Goal: Task Accomplishment & Management: Manage account settings

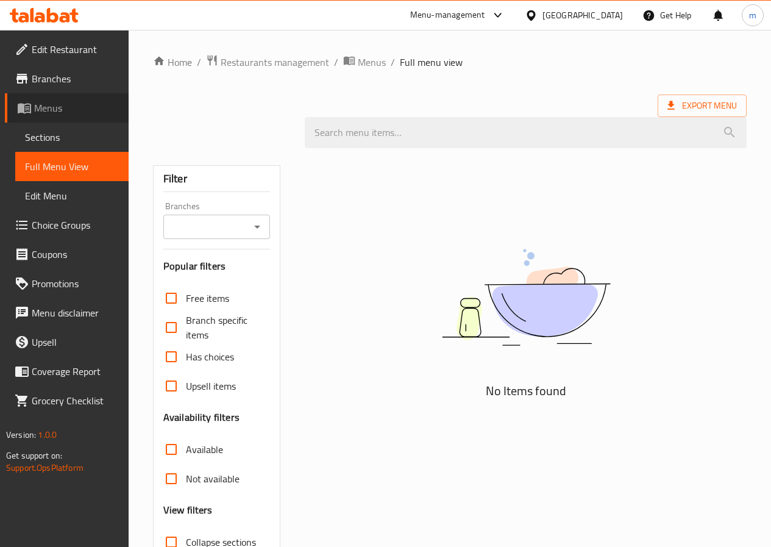
click at [69, 112] on span "Menus" at bounding box center [76, 108] width 85 height 15
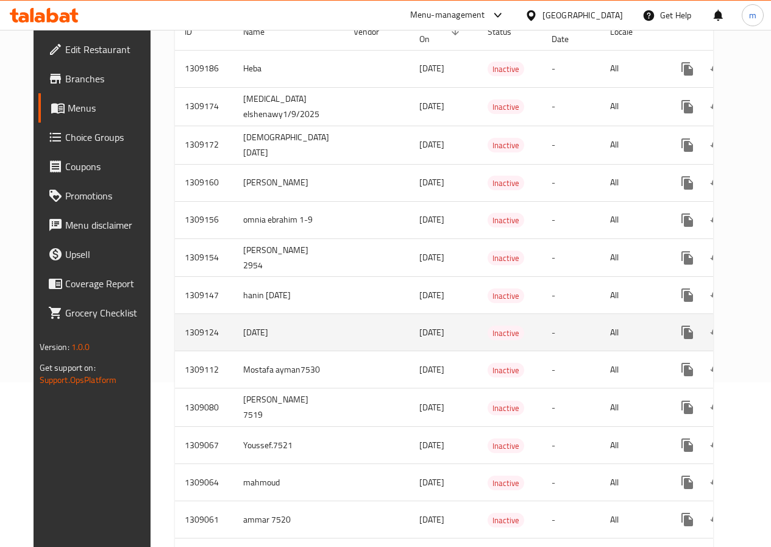
scroll to position [183, 0]
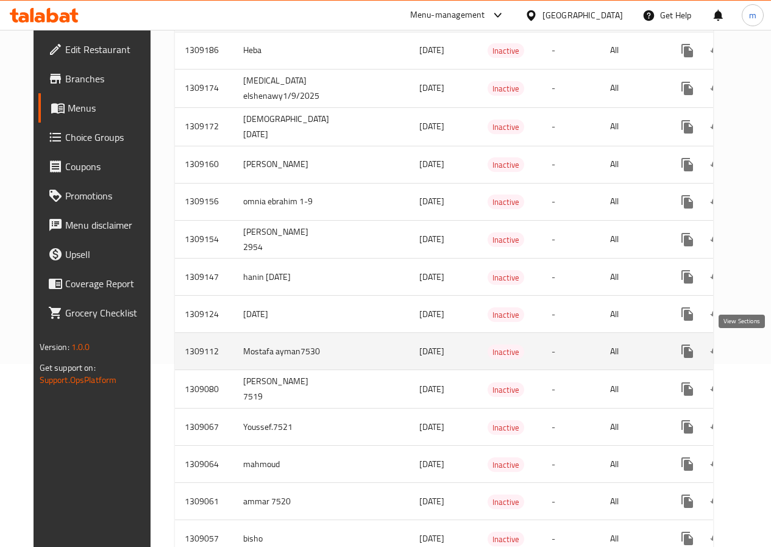
click at [768, 351] on icon "enhanced table" at bounding box center [775, 351] width 15 height 15
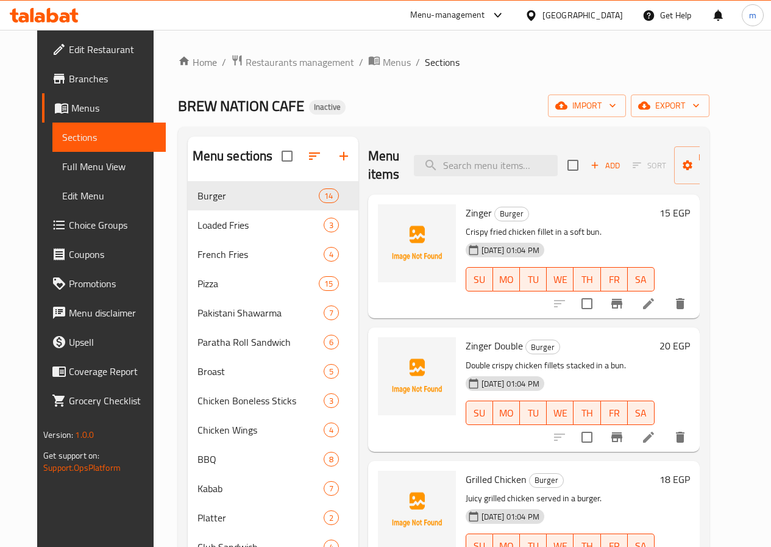
click at [74, 49] on span "Edit Restaurant" at bounding box center [112, 49] width 87 height 15
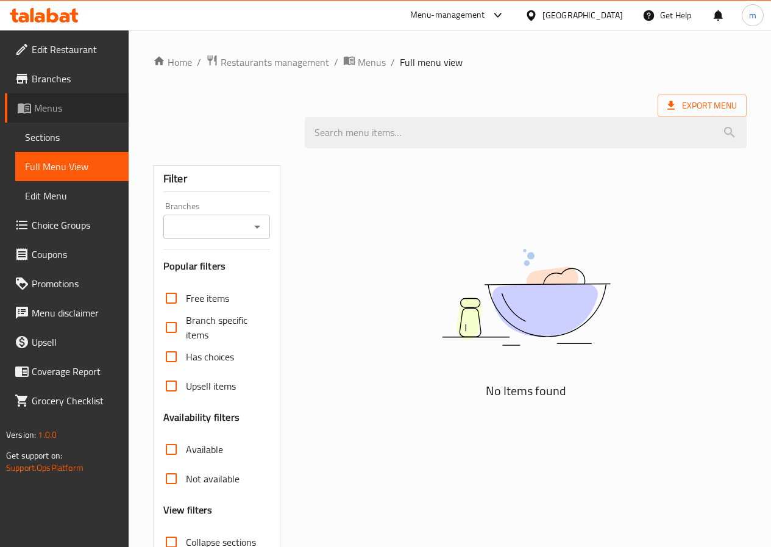
click at [77, 108] on span "Menus" at bounding box center [76, 108] width 85 height 15
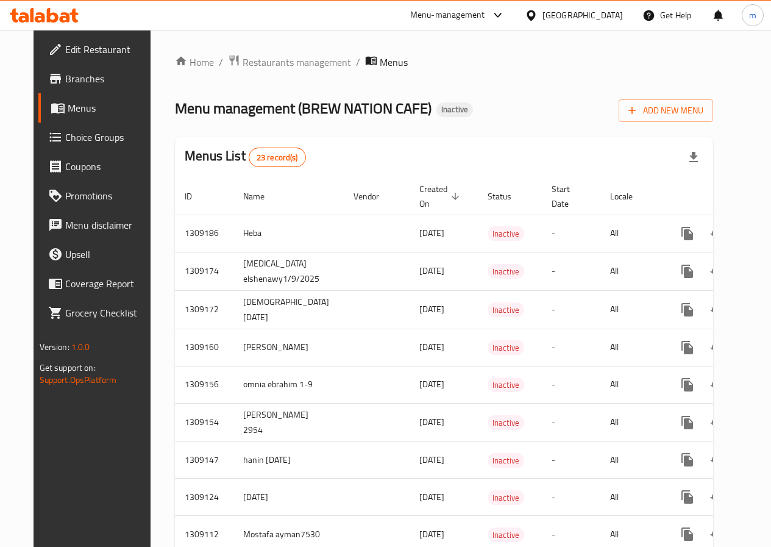
click at [65, 76] on span "Branches" at bounding box center [108, 78] width 87 height 15
click at [69, 44] on span "Edit Restaurant" at bounding box center [108, 49] width 87 height 15
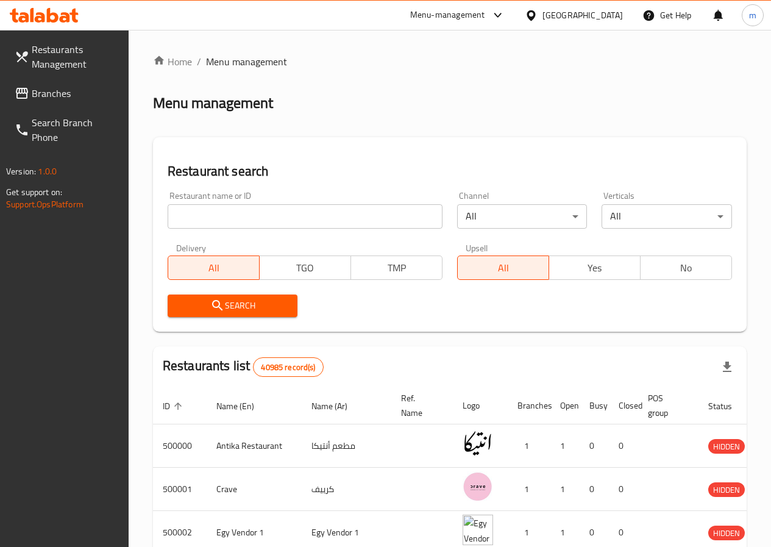
click at [220, 213] on input "search" at bounding box center [305, 216] width 275 height 24
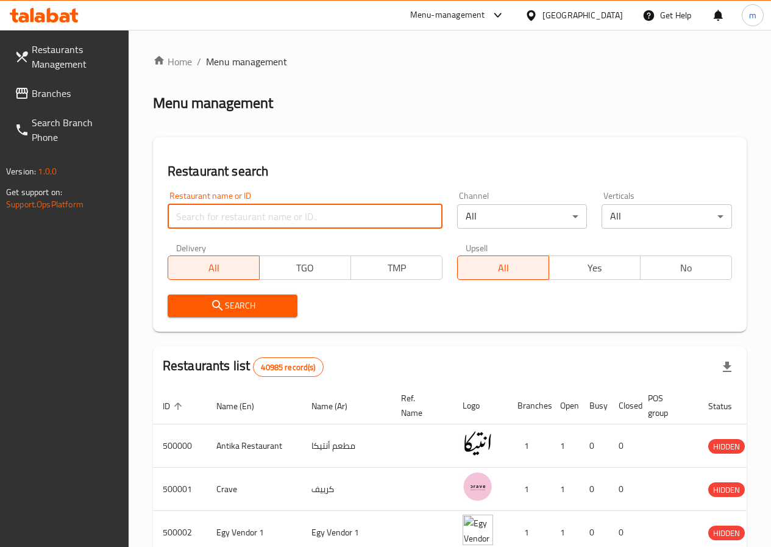
paste input "775884"
type input "775884"
click button "Search" at bounding box center [233, 305] width 130 height 23
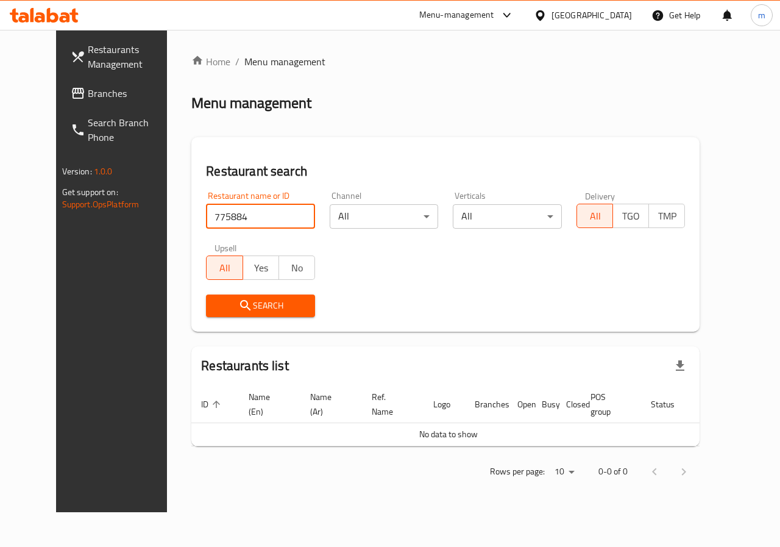
click at [88, 91] on span "Branches" at bounding box center [132, 93] width 89 height 15
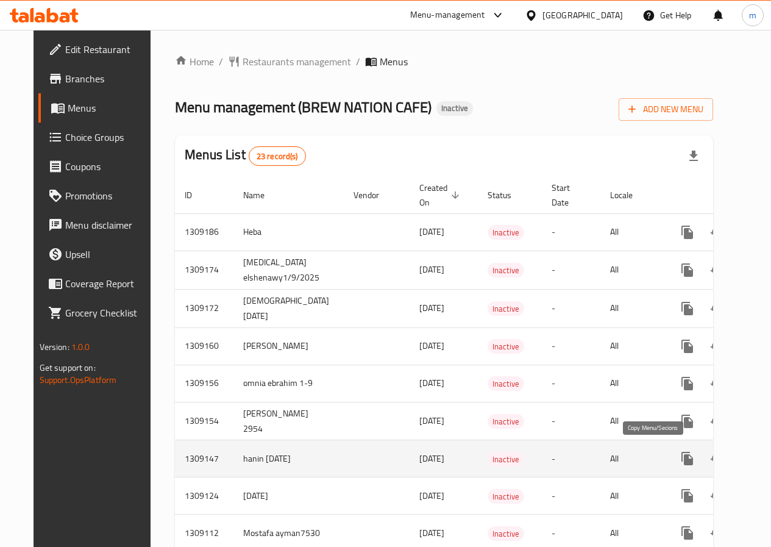
scroll to position [61, 0]
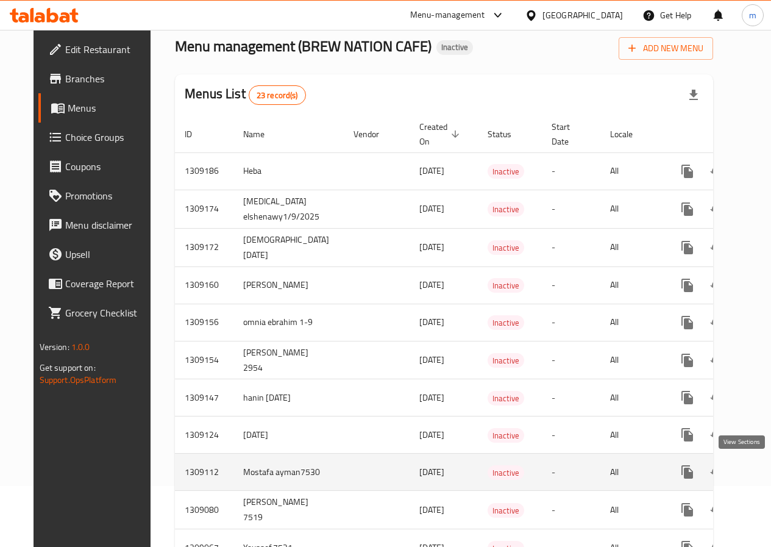
click at [768, 477] on icon "enhanced table" at bounding box center [775, 471] width 15 height 15
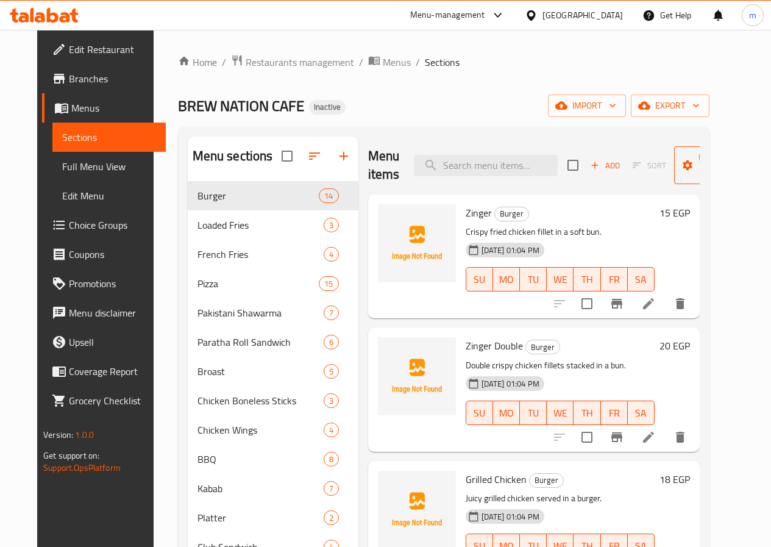
click at [736, 166] on icon "button" at bounding box center [742, 165] width 12 height 12
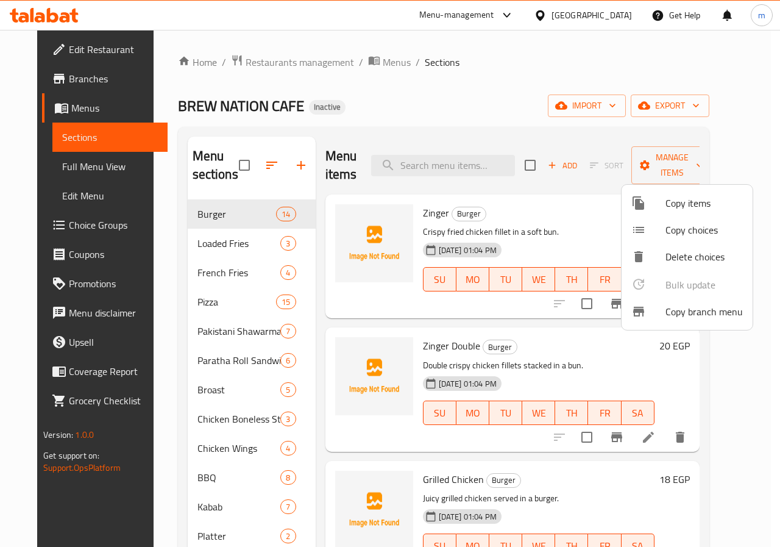
click at [707, 166] on div at bounding box center [390, 273] width 780 height 547
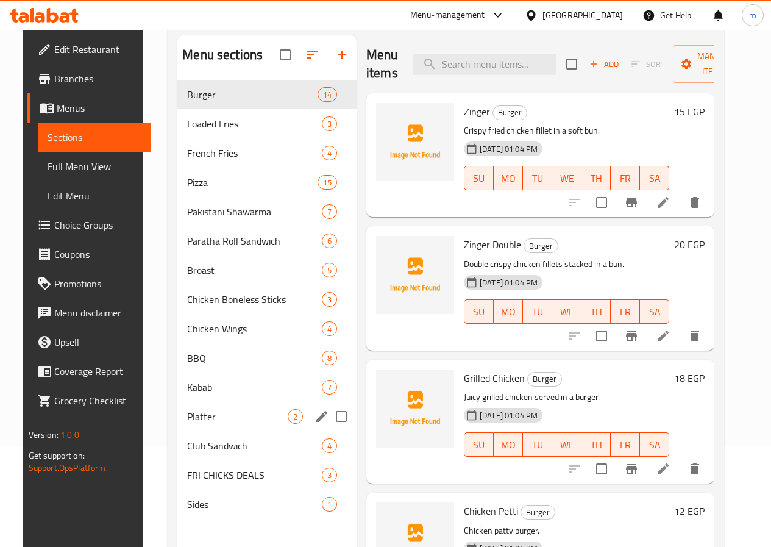
scroll to position [122, 0]
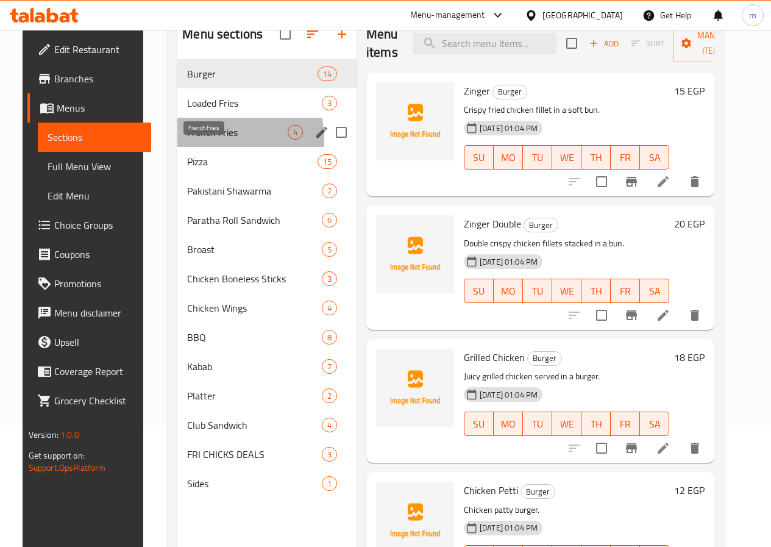
click at [213, 140] on span "French Fries" at bounding box center [237, 132] width 101 height 15
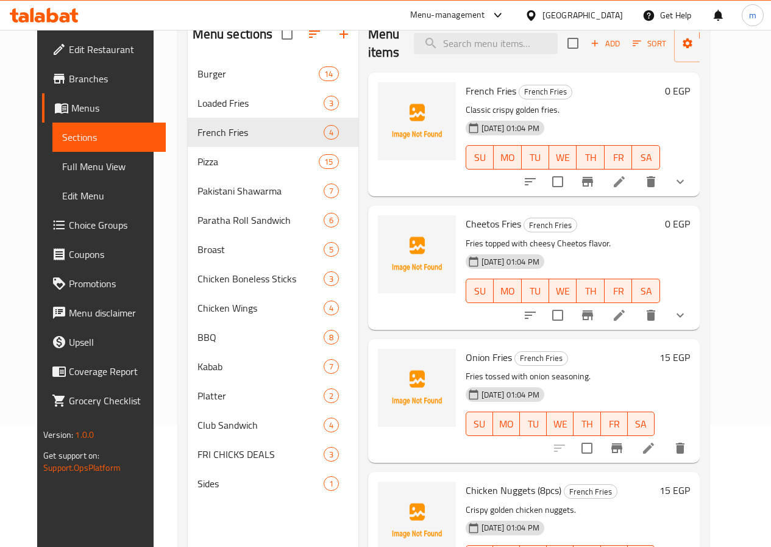
click at [66, 132] on span "Sections" at bounding box center [109, 137] width 94 height 15
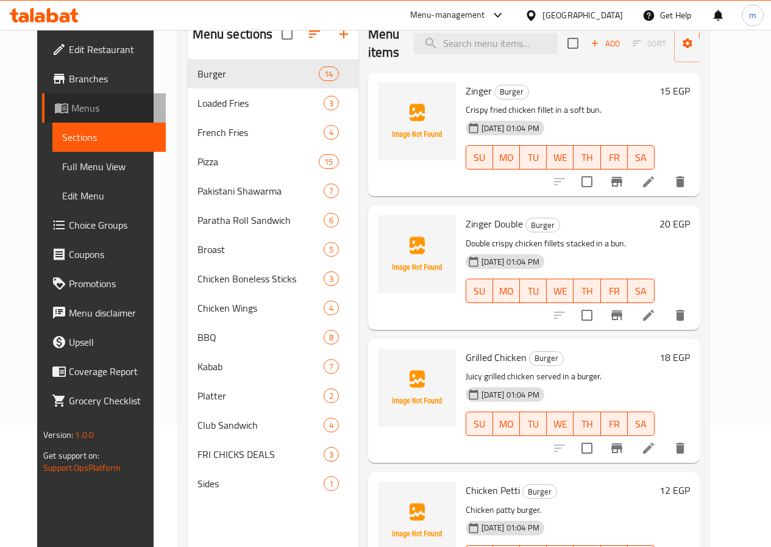
click at [71, 108] on span "Menus" at bounding box center [113, 108] width 85 height 15
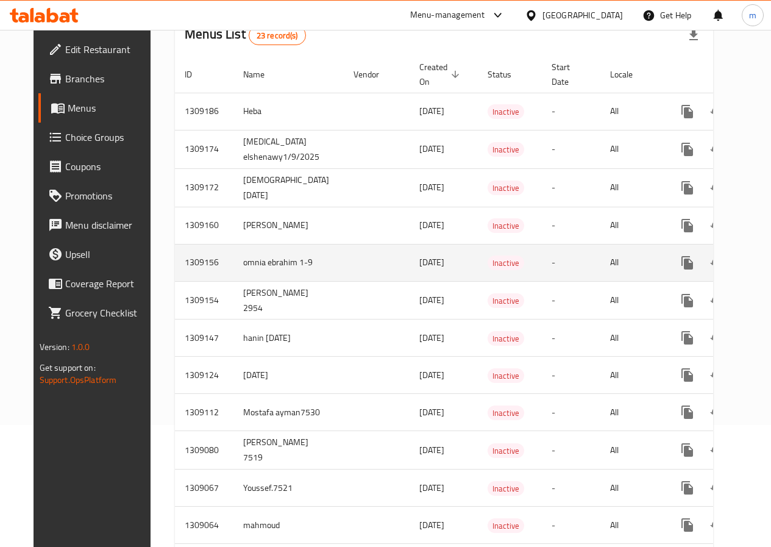
scroll to position [183, 0]
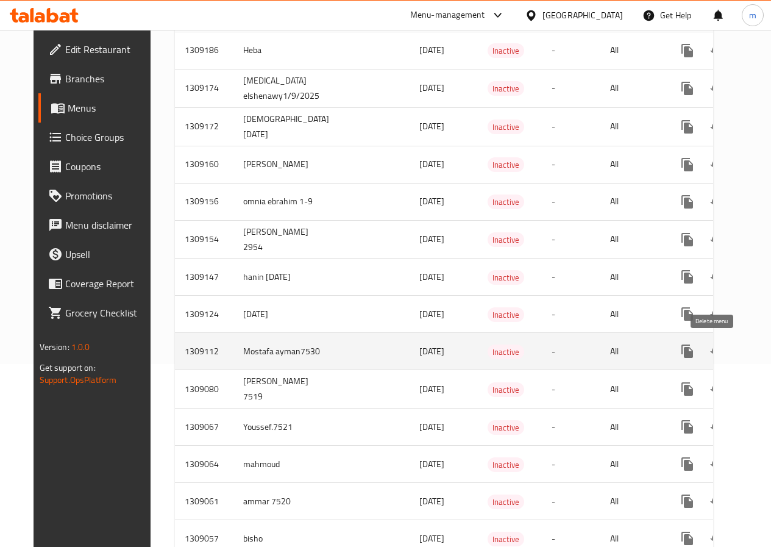
click at [742, 349] on icon "enhanced table" at bounding box center [746, 351] width 9 height 11
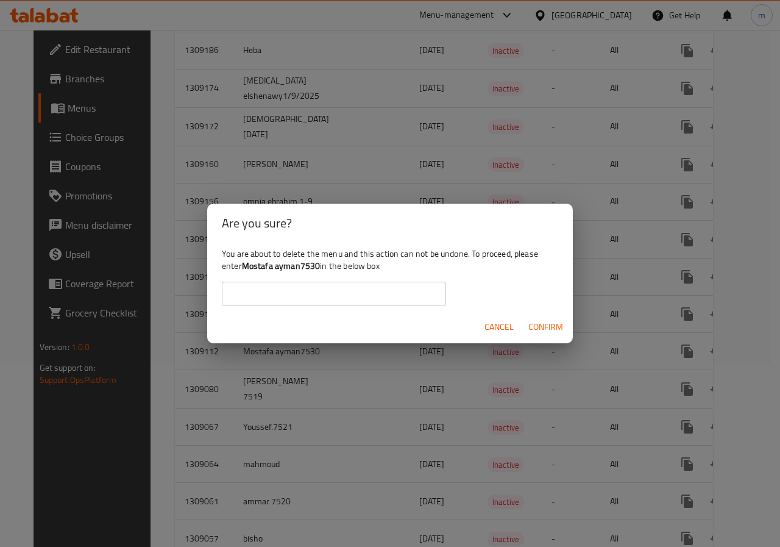
click at [497, 320] on span "Cancel" at bounding box center [499, 326] width 29 height 15
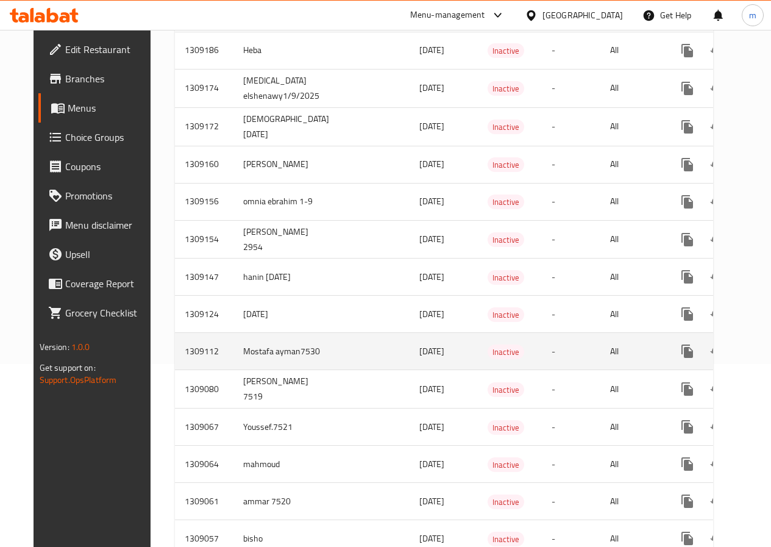
click at [742, 348] on icon "enhanced table" at bounding box center [746, 351] width 9 height 11
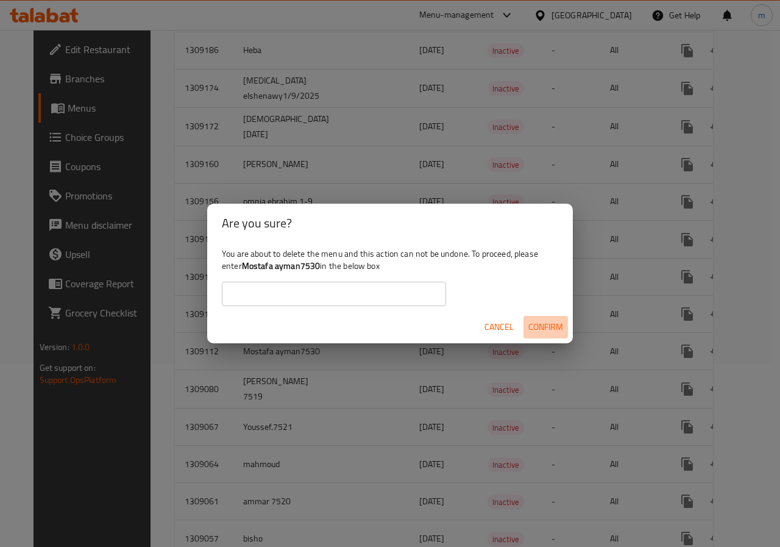
click at [539, 327] on span "Confirm" at bounding box center [545, 326] width 35 height 15
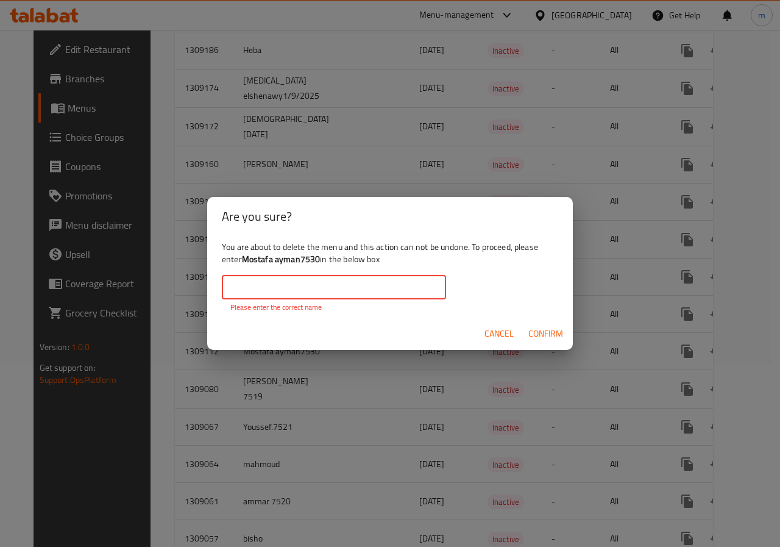
click at [350, 288] on input "text" at bounding box center [334, 287] width 224 height 24
click at [483, 297] on div "You are about to delete the menu and this action can not be undone. To proceed,…" at bounding box center [390, 277] width 366 height 82
drag, startPoint x: 244, startPoint y: 260, endPoint x: 318, endPoint y: 261, distance: 74.4
click at [318, 261] on b "Mostafa ayman7530" at bounding box center [281, 259] width 79 height 16
copy b "Mostafa ayman7530"
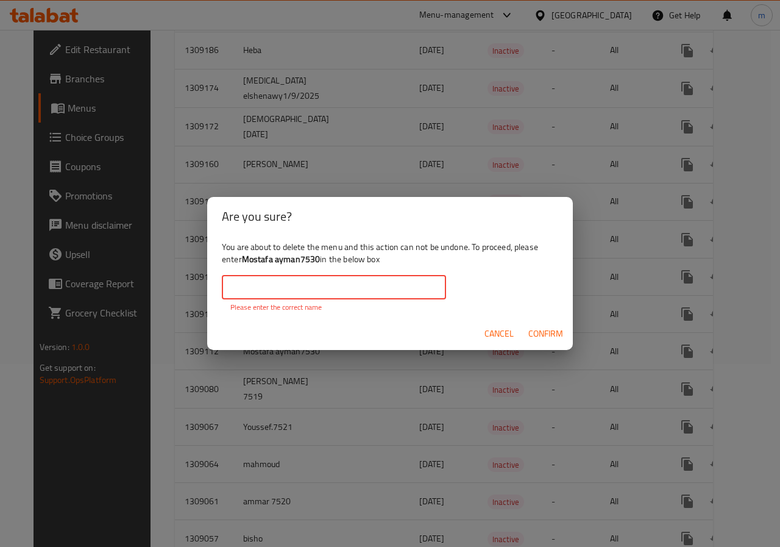
click at [317, 285] on input "text" at bounding box center [334, 287] width 224 height 24
paste input "Mostafa ayman7530"
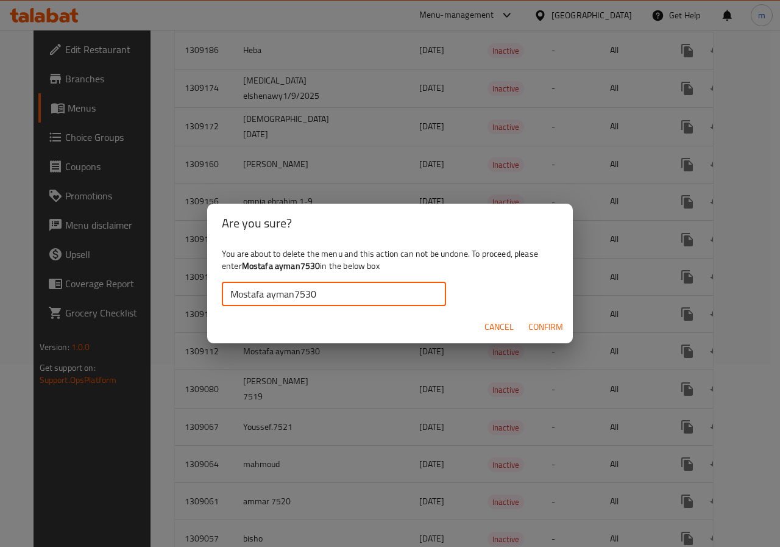
type input "Mostafa ayman7530"
click at [547, 332] on span "Confirm" at bounding box center [545, 326] width 35 height 15
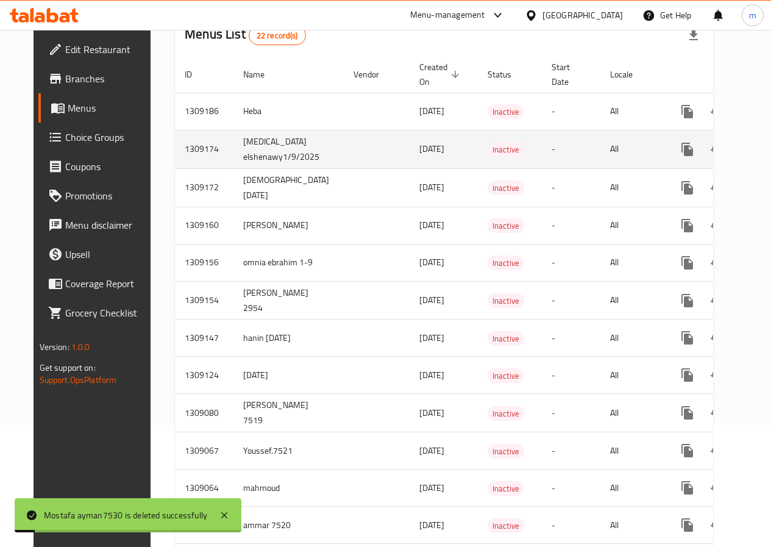
scroll to position [0, 0]
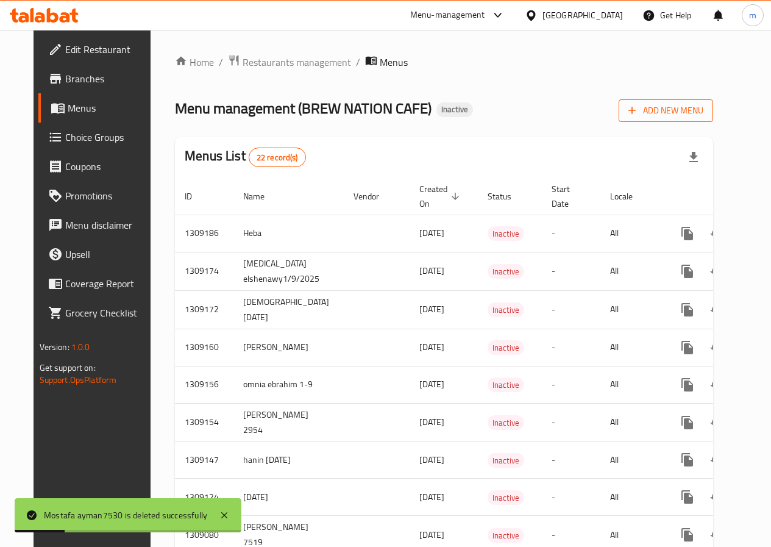
click at [703, 112] on span "Add New Menu" at bounding box center [665, 110] width 75 height 15
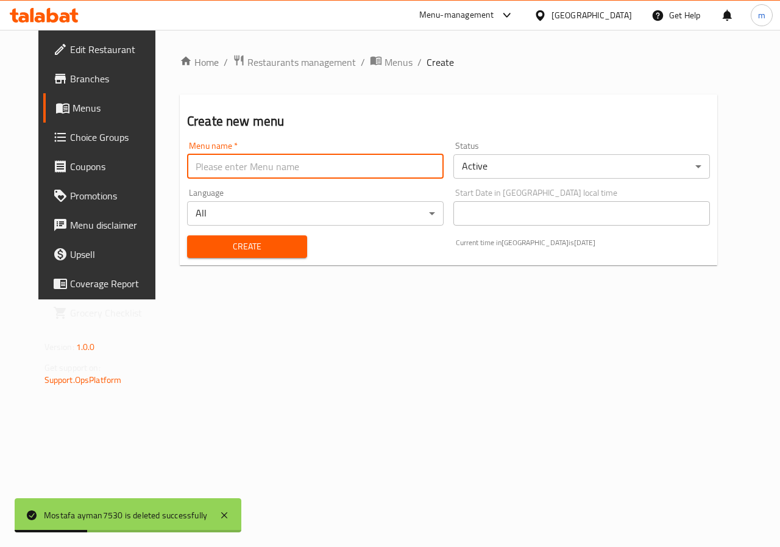
click at [236, 166] on input "text" at bounding box center [315, 166] width 257 height 24
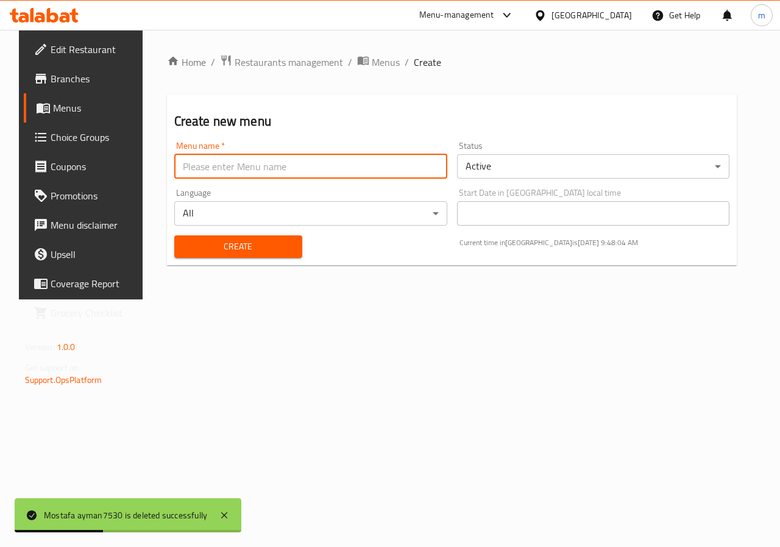
type input "’"
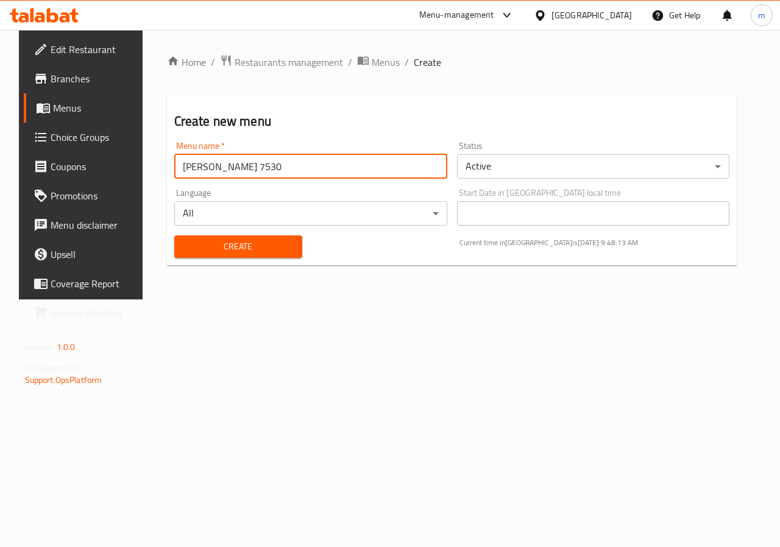
type input "[PERSON_NAME] 7530"
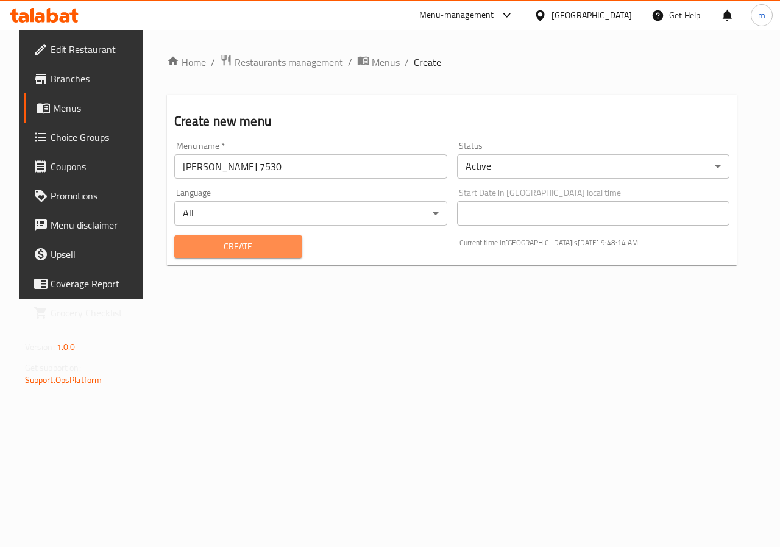
click at [254, 243] on span "Create" at bounding box center [238, 246] width 108 height 15
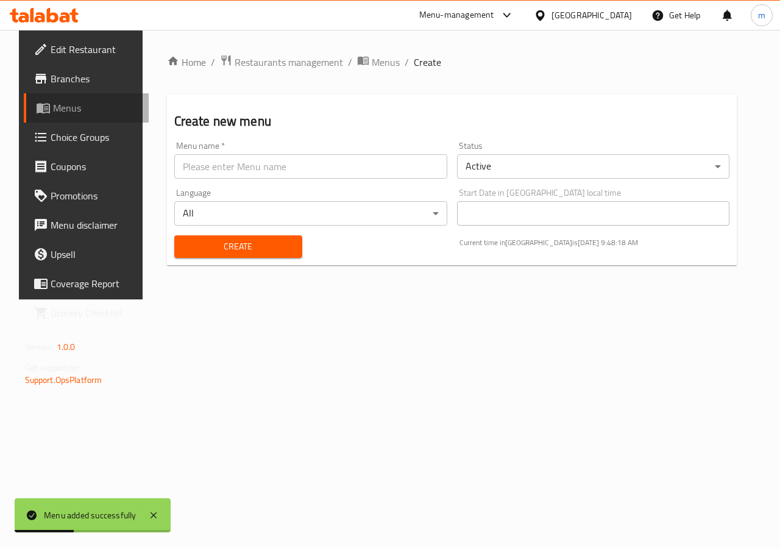
click at [57, 115] on span "Menus" at bounding box center [96, 108] width 87 height 15
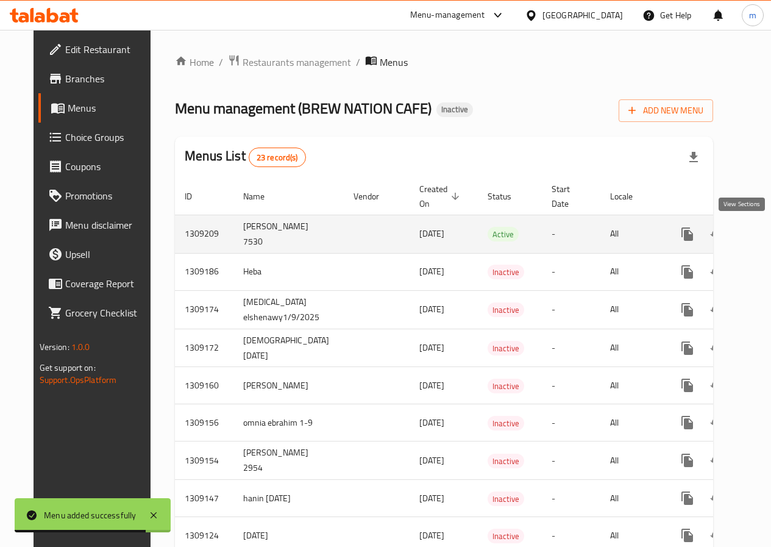
click at [768, 240] on icon "enhanced table" at bounding box center [775, 234] width 15 height 15
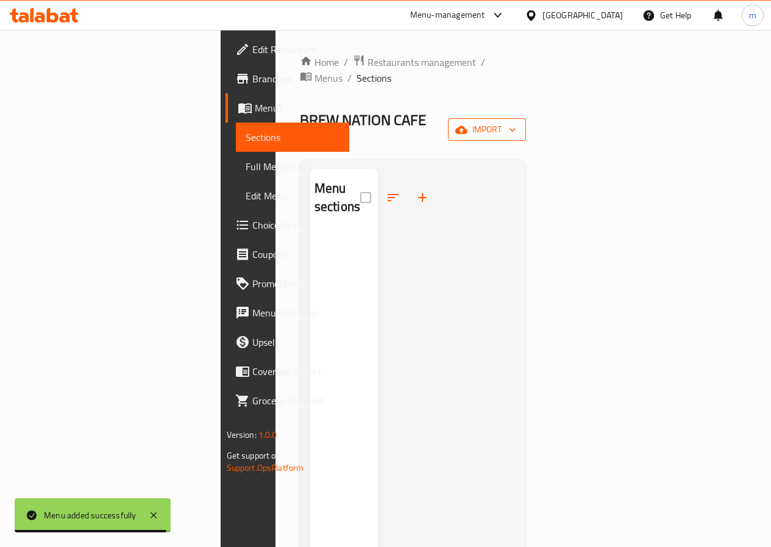
click at [516, 122] on span "import" at bounding box center [487, 129] width 59 height 15
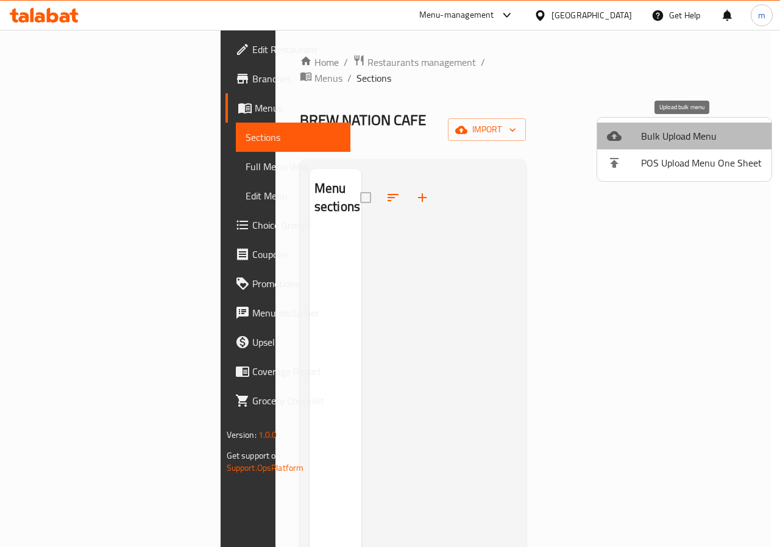
click at [690, 140] on span "Bulk Upload Menu" at bounding box center [701, 136] width 121 height 15
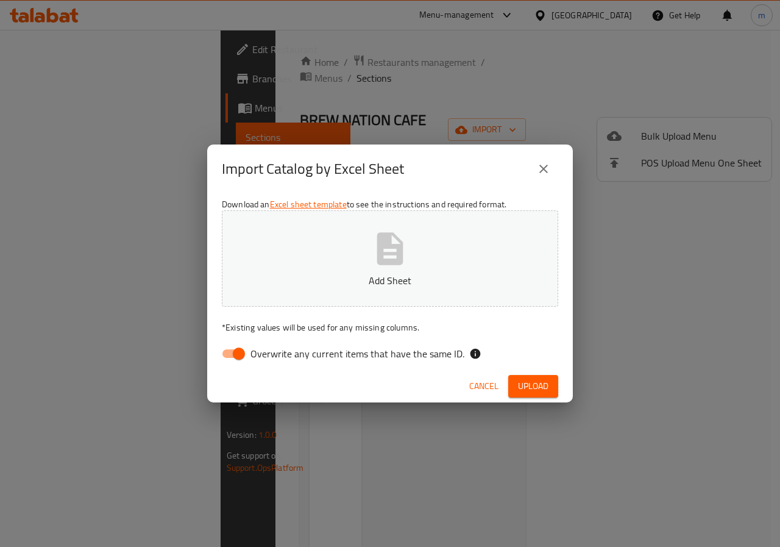
click at [234, 354] on input "Overwrite any current items that have the same ID." at bounding box center [238, 353] width 69 height 23
checkbox input "false"
click at [443, 255] on button "Add Sheet" at bounding box center [390, 258] width 336 height 96
click at [556, 386] on button "Upload" at bounding box center [533, 386] width 50 height 23
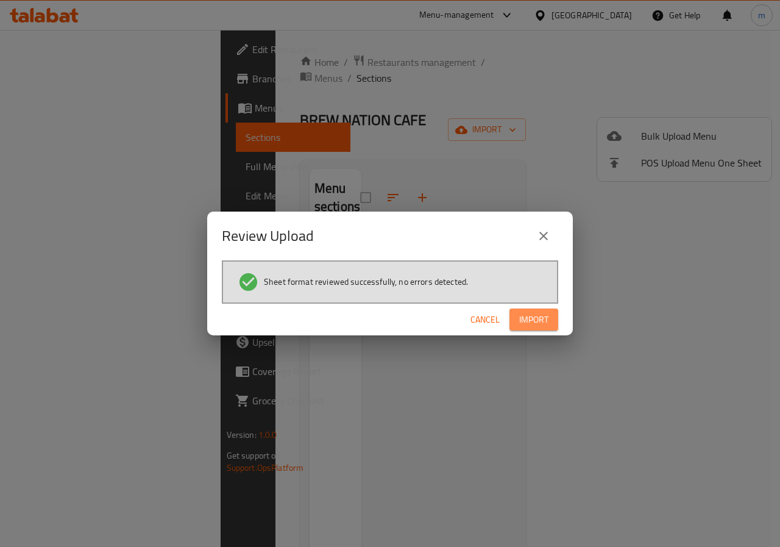
click at [544, 322] on span "Import" at bounding box center [533, 319] width 29 height 15
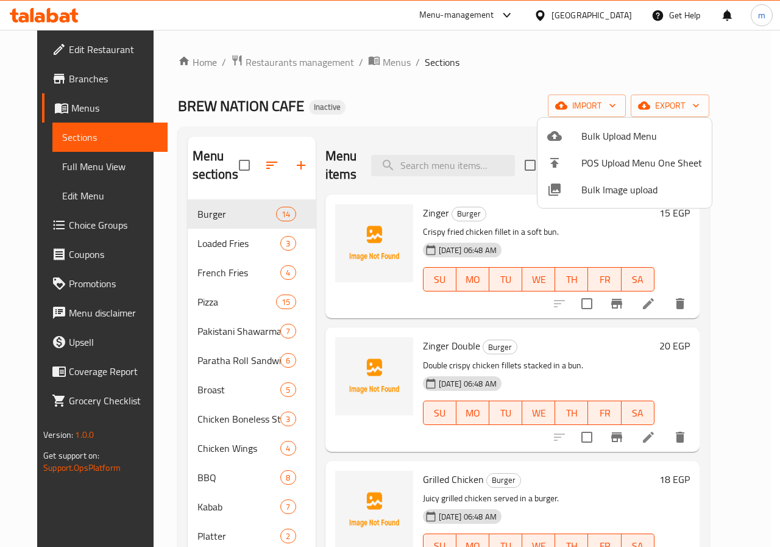
click at [64, 167] on div at bounding box center [390, 273] width 780 height 547
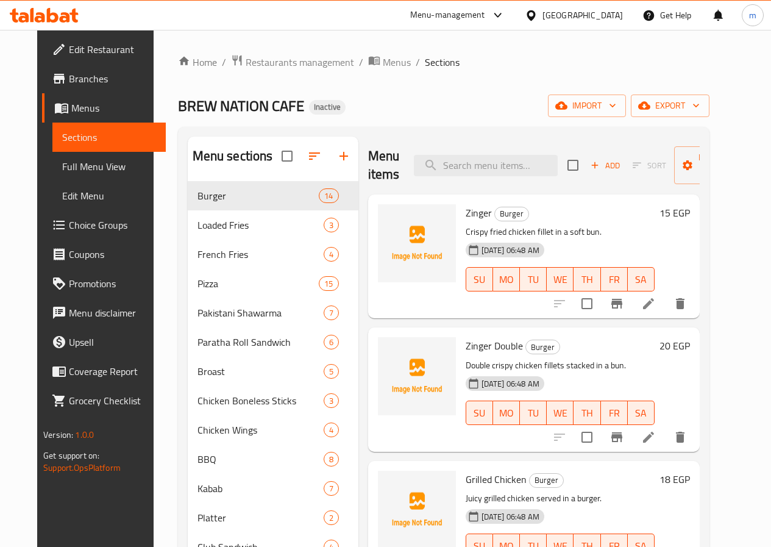
click at [68, 166] on span "Full Menu View" at bounding box center [109, 166] width 94 height 15
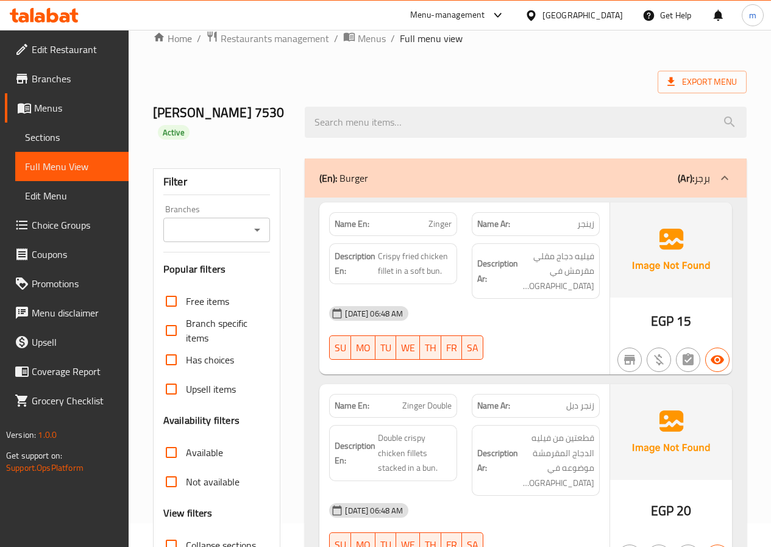
scroll to position [61, 0]
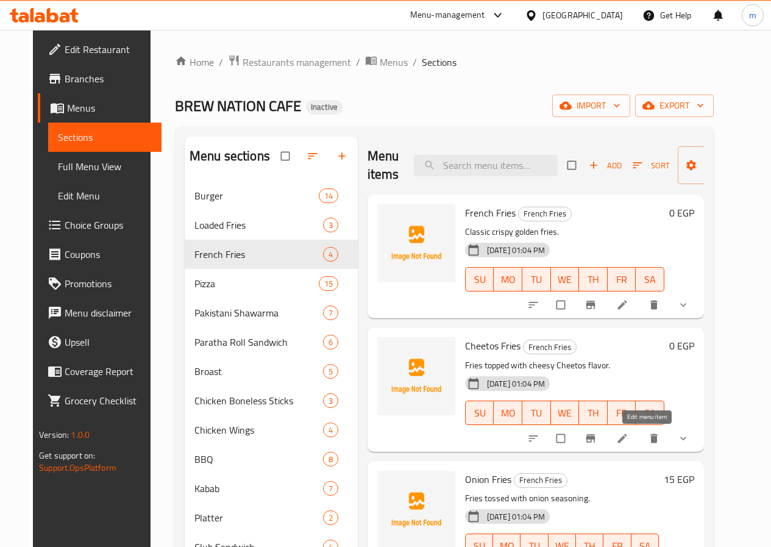
click at [627, 436] on icon at bounding box center [621, 437] width 9 height 9
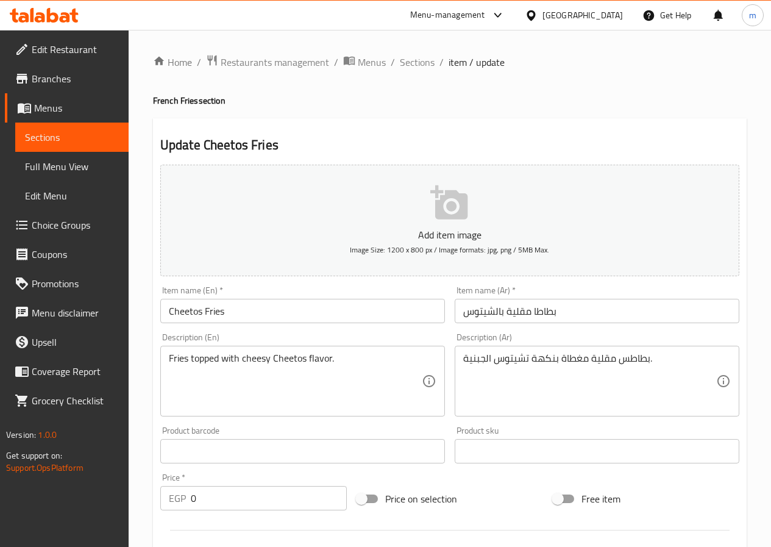
click at [533, 311] on input "بطاطا مقلية بالشيتوس" at bounding box center [597, 311] width 285 height 24
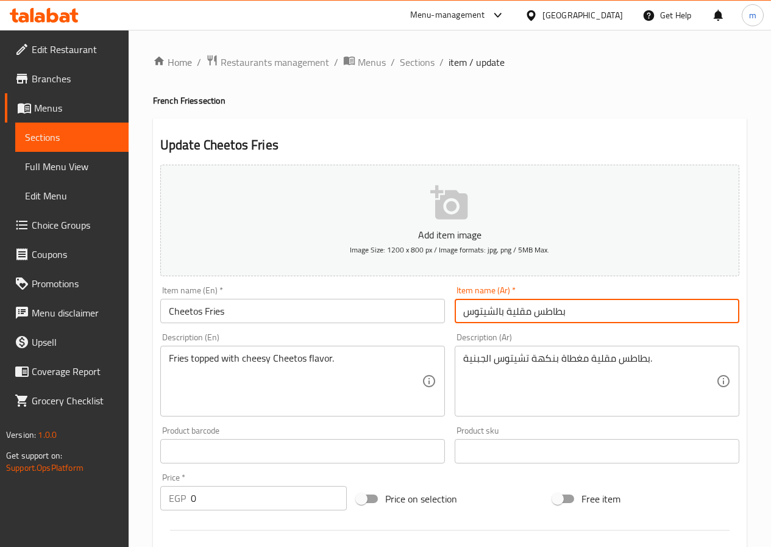
type input "بطاطس مقلية بالشيتوس"
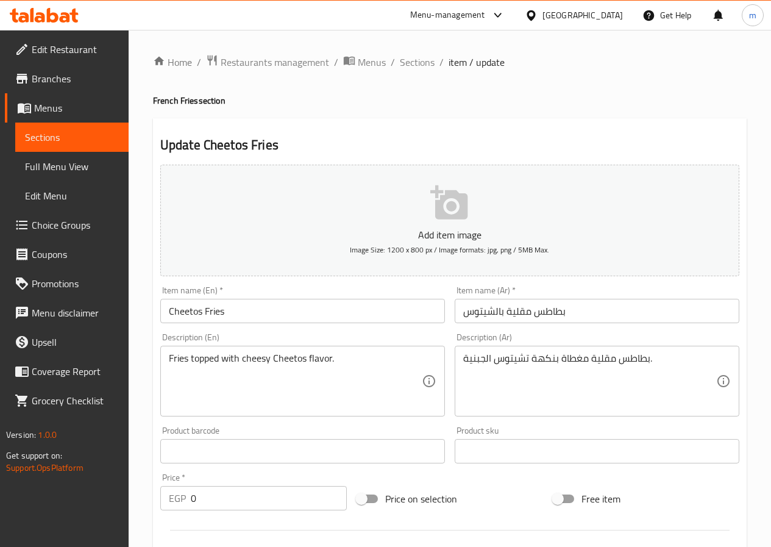
click at [743, 289] on div "Item name (Ar)   * بطاطس مقلية بالشيتوس Item name (Ar) *" at bounding box center [597, 304] width 294 height 47
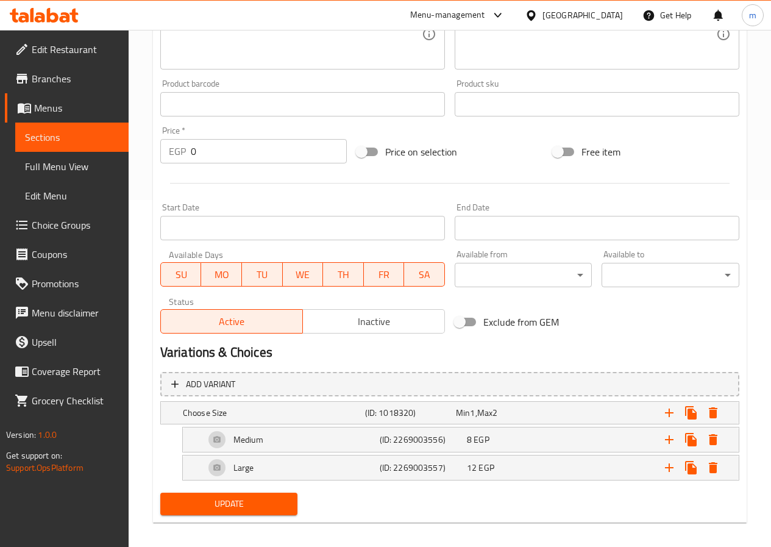
scroll to position [357, 0]
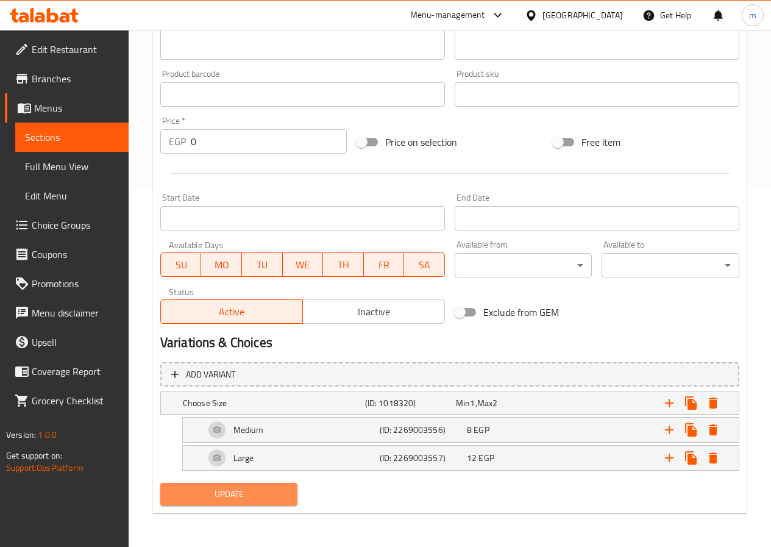
click at [213, 488] on span "Update" at bounding box center [229, 493] width 118 height 15
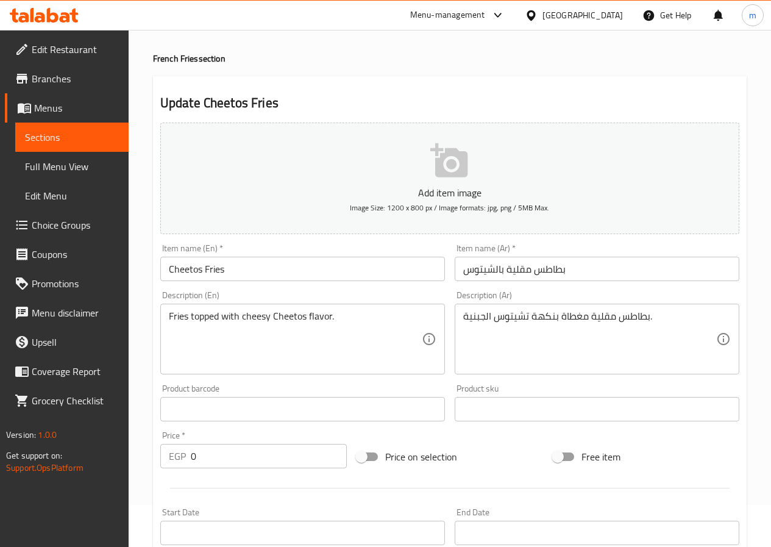
scroll to position [0, 0]
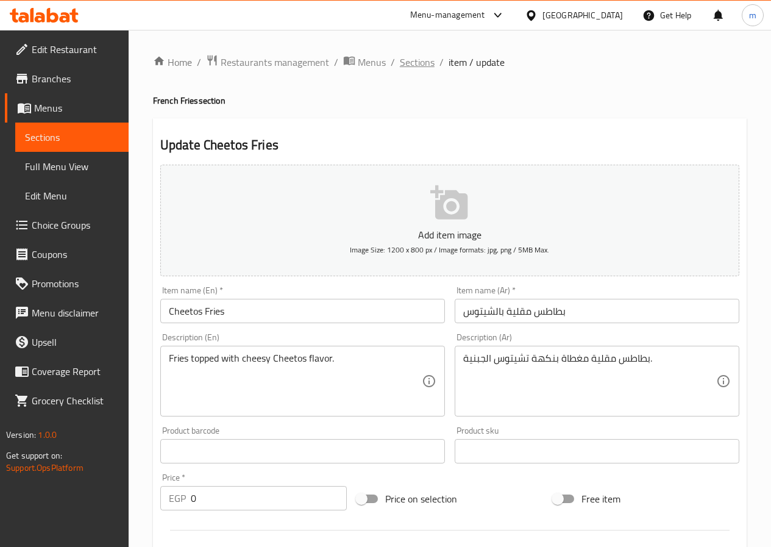
click at [414, 64] on span "Sections" at bounding box center [417, 62] width 35 height 15
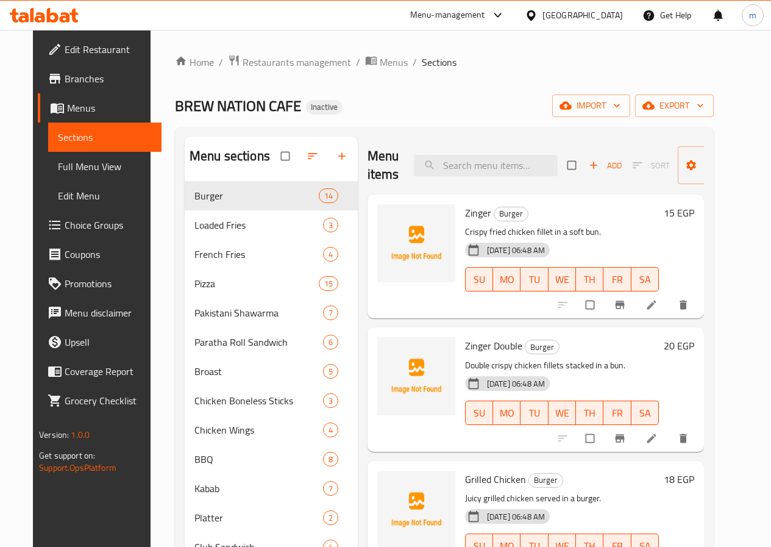
click at [668, 304] on li at bounding box center [653, 305] width 34 height 20
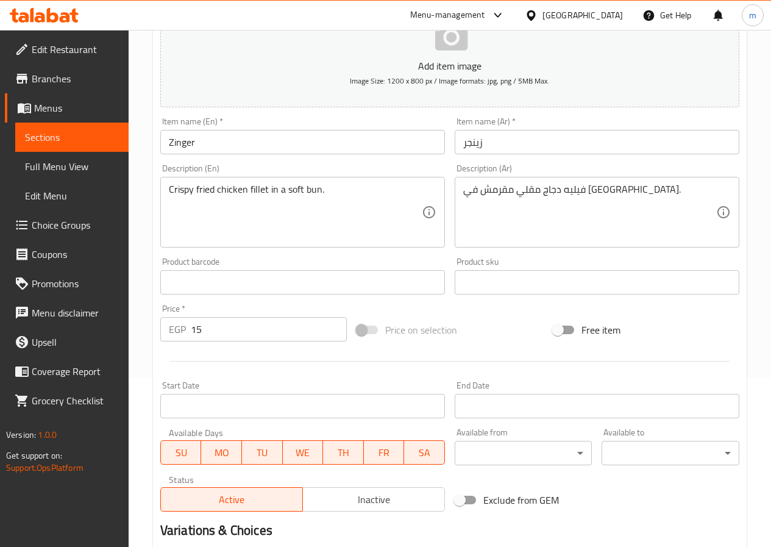
scroll to position [183, 0]
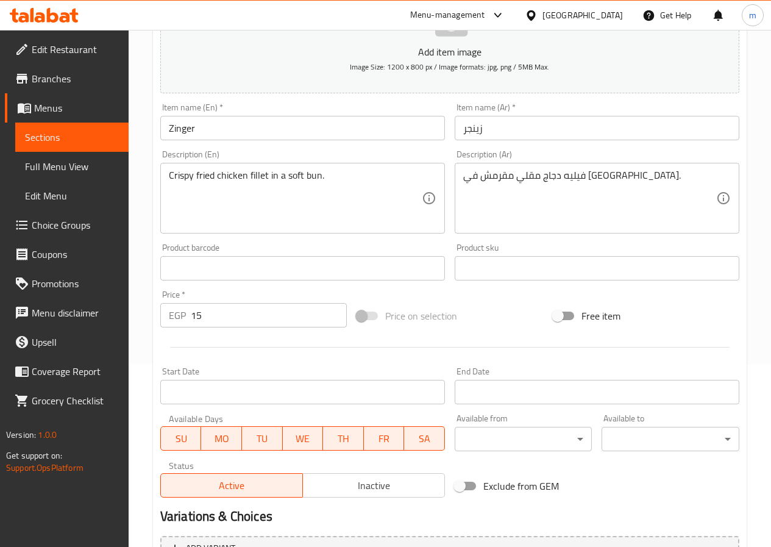
click at [263, 311] on input "15" at bounding box center [269, 315] width 156 height 24
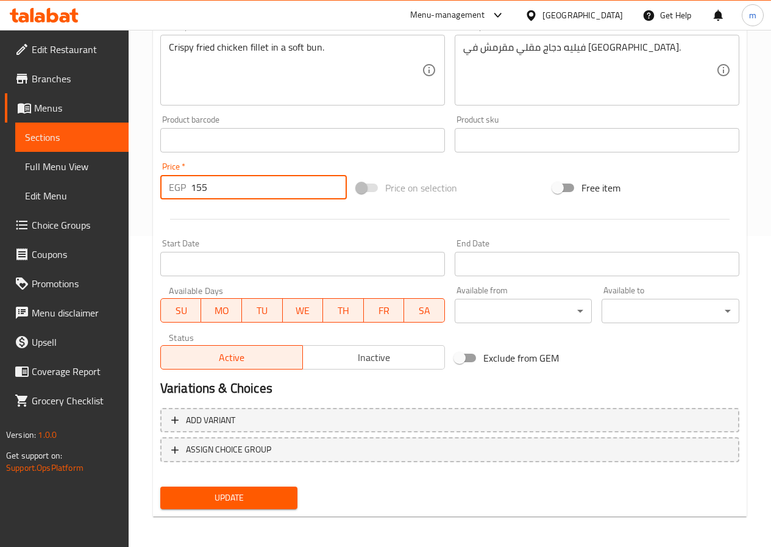
scroll to position [315, 0]
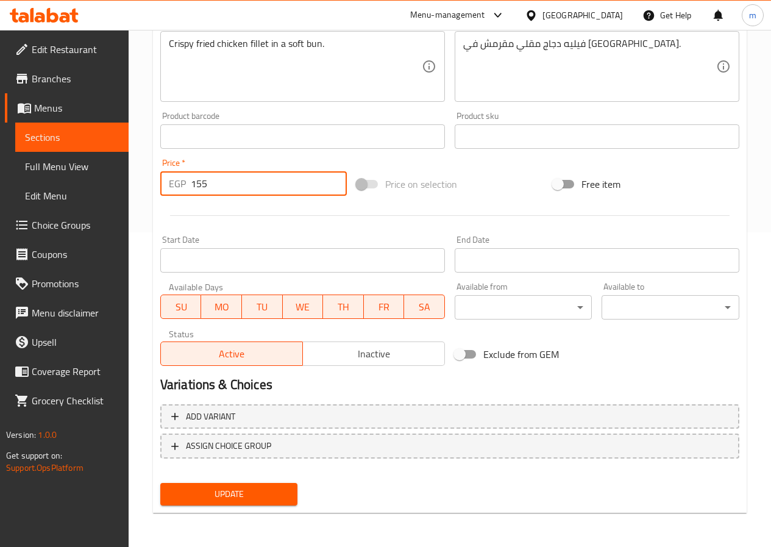
click at [269, 496] on span "Update" at bounding box center [229, 493] width 118 height 15
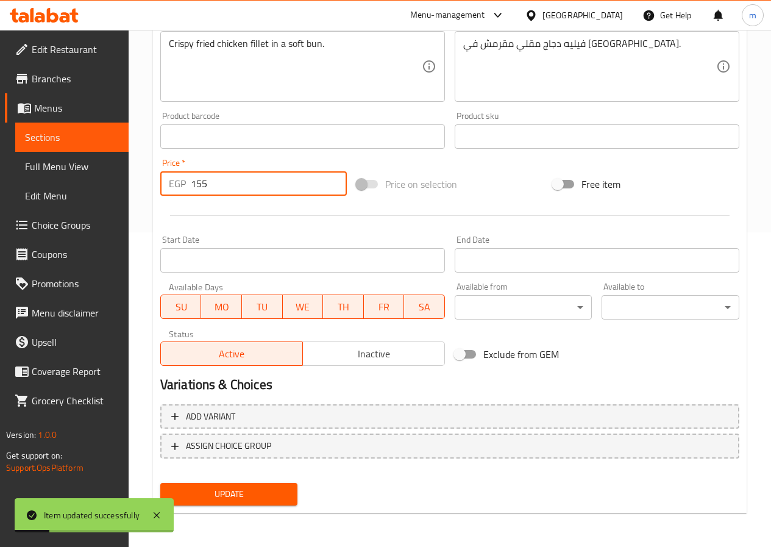
click at [227, 174] on input "155" at bounding box center [269, 183] width 156 height 24
type input "15"
click at [270, 502] on button "Update" at bounding box center [229, 494] width 138 height 23
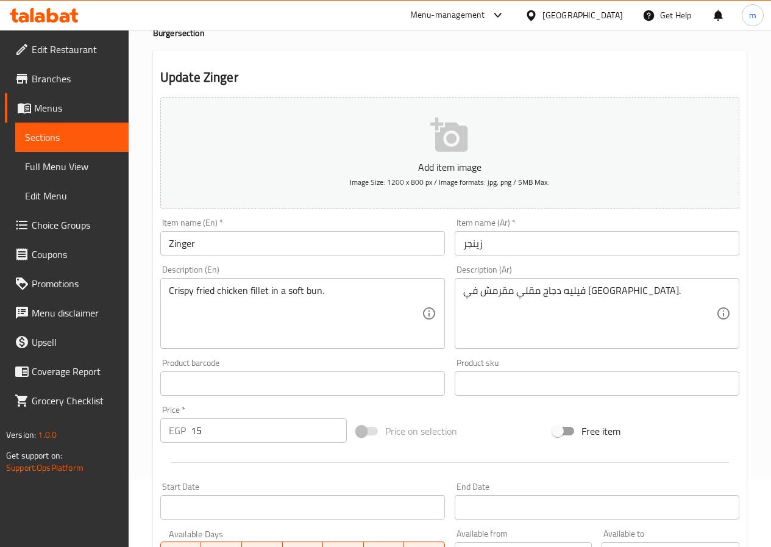
scroll to position [0, 0]
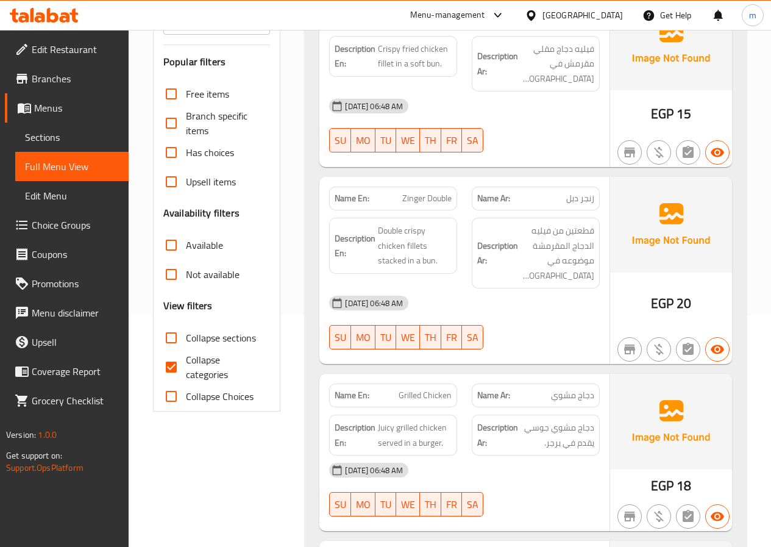
scroll to position [244, 0]
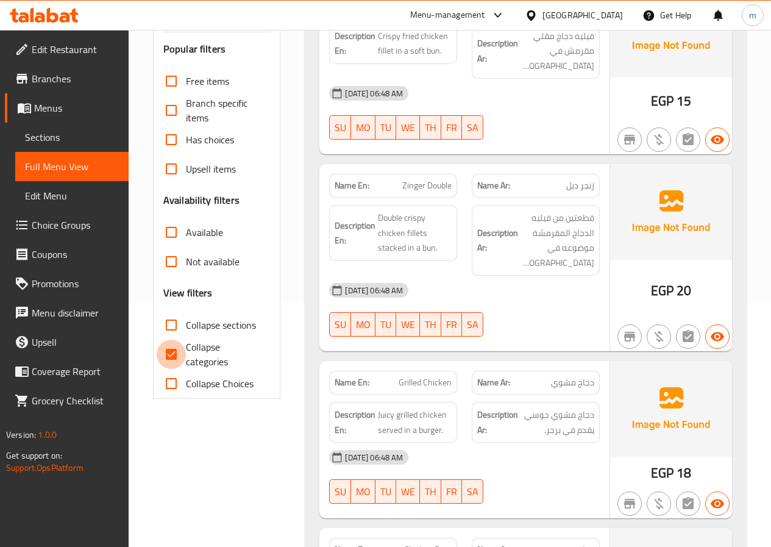
click at [164, 350] on input "Collapse categories" at bounding box center [171, 353] width 29 height 29
checkbox input "false"
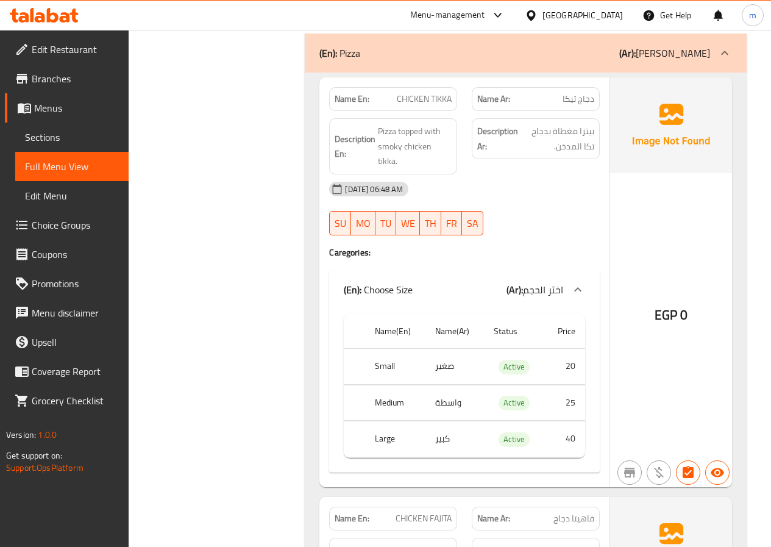
scroll to position [4571, 0]
